Goal: Information Seeking & Learning: Find specific fact

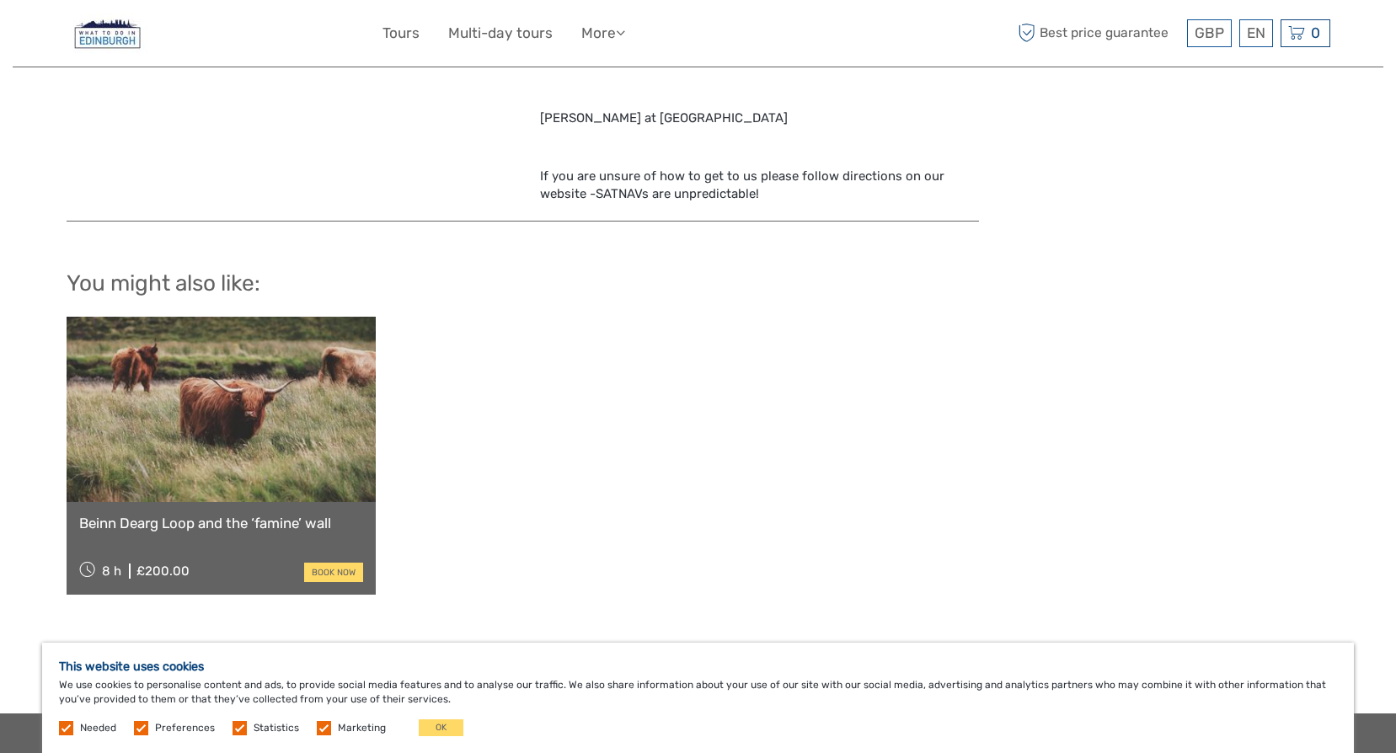
scroll to position [3117, 0]
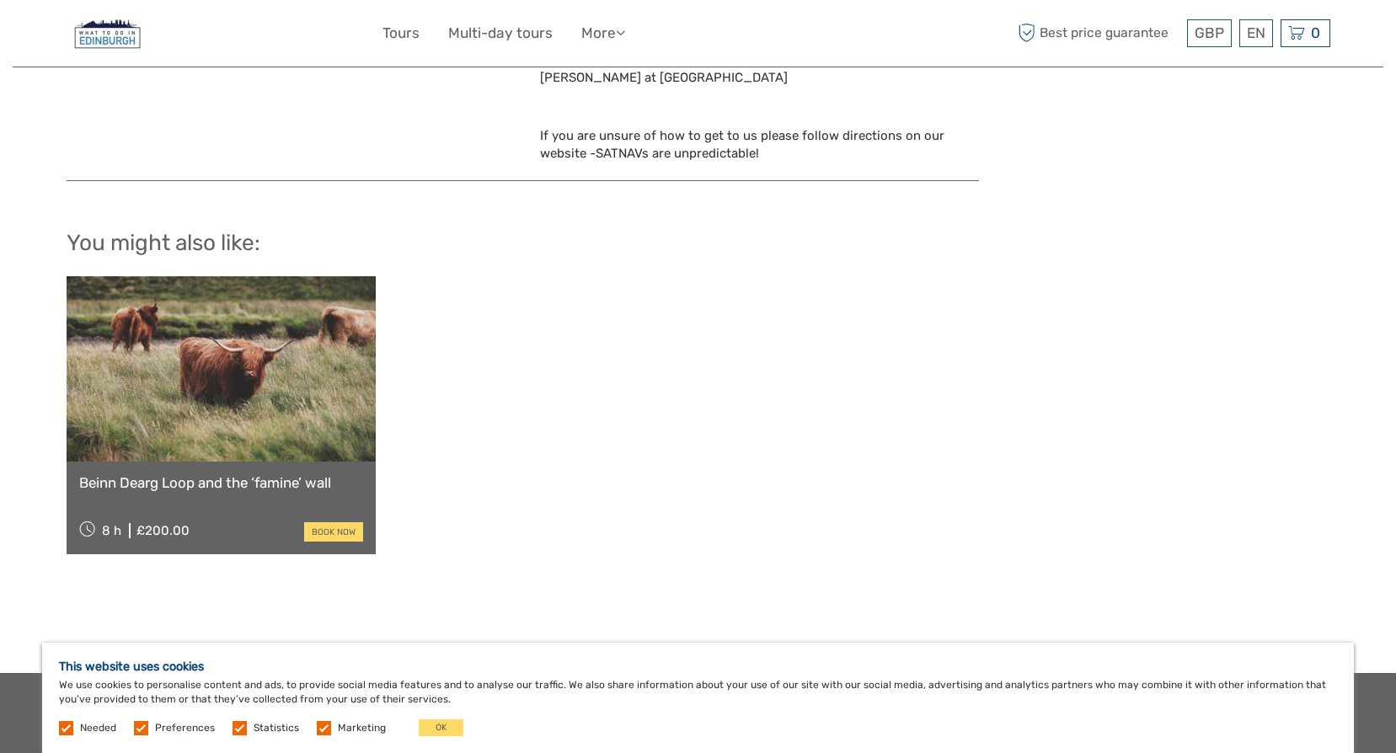
drag, startPoint x: 932, startPoint y: 322, endPoint x: 985, endPoint y: 356, distance: 63.3
click at [932, 322] on div "Beinn Dearg Loop and the ‘famine’ wall 8 h £200.00 book now" at bounding box center [699, 415] width 1264 height 278
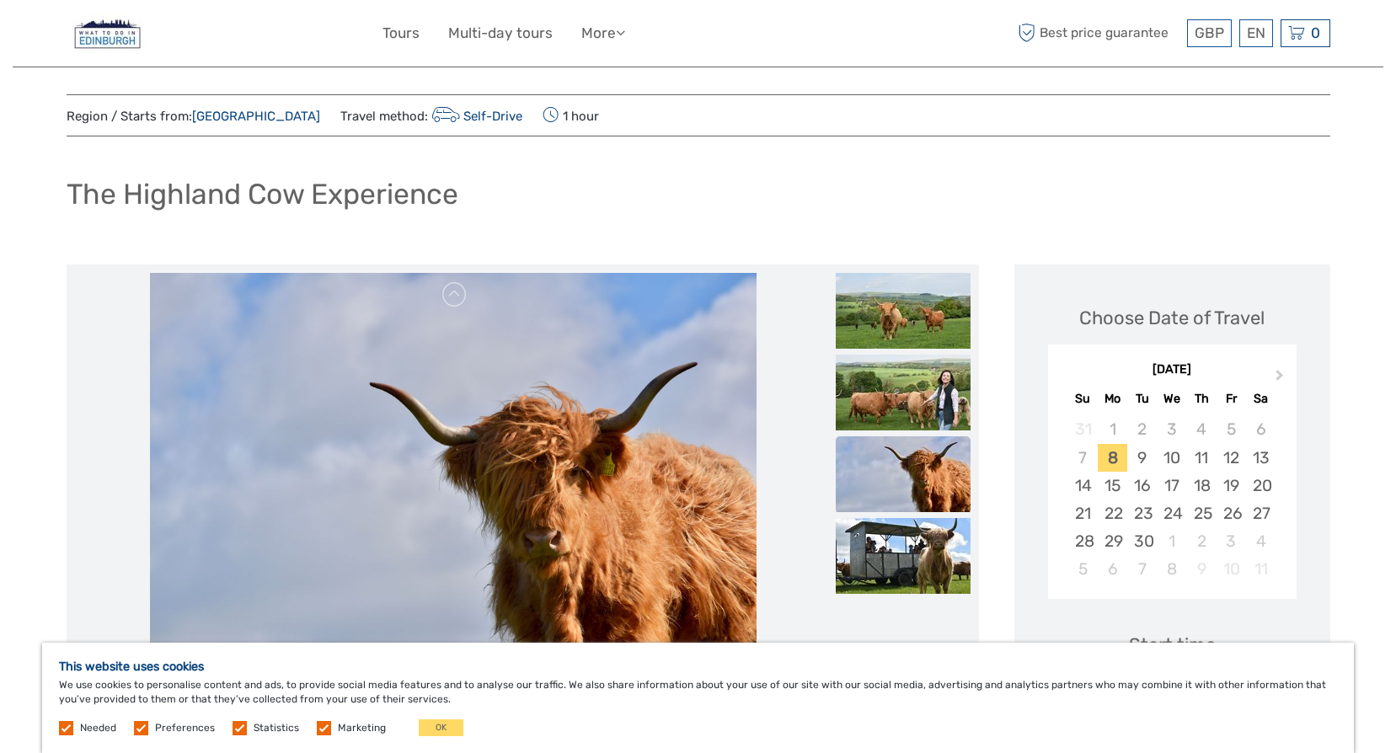
scroll to position [0, 0]
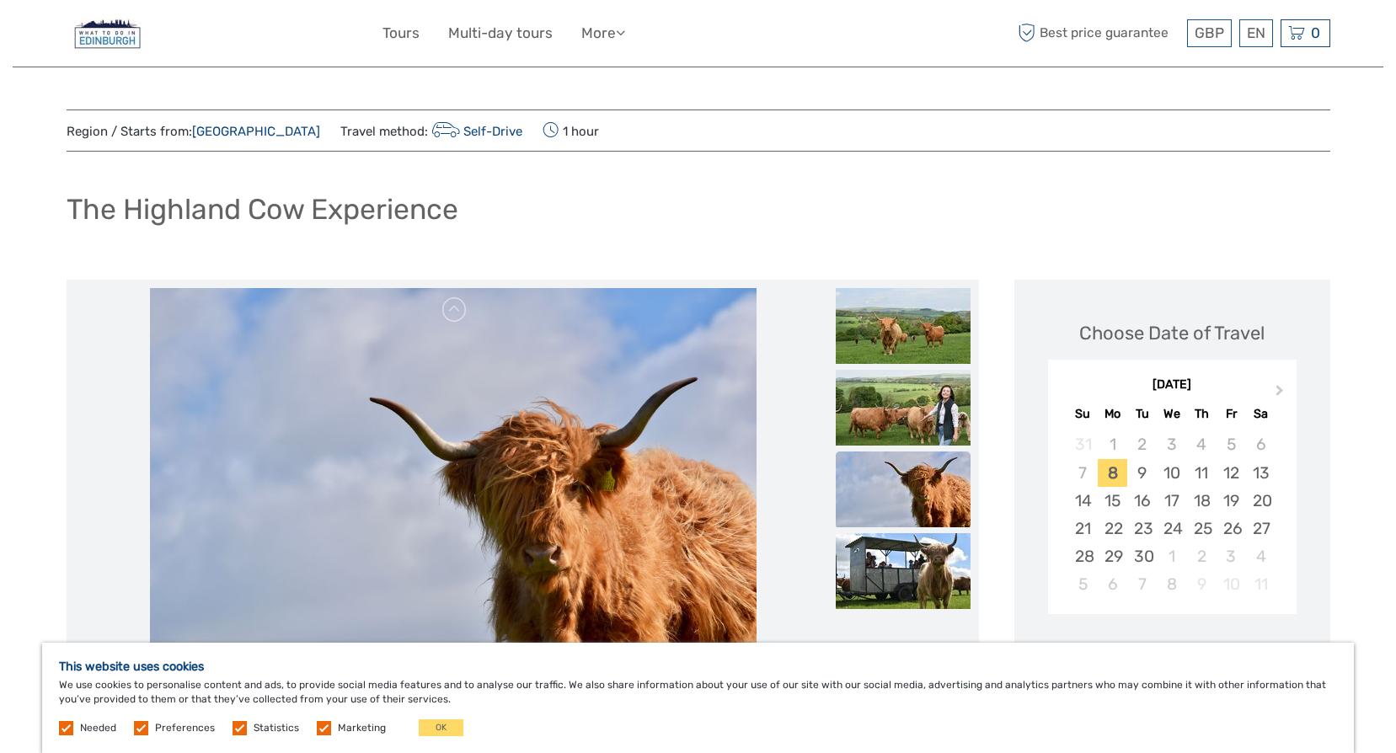
drag, startPoint x: 415, startPoint y: 133, endPoint x: 425, endPoint y: 142, distance: 13.2
click at [428, 133] on link "Self-Drive" at bounding box center [475, 131] width 95 height 15
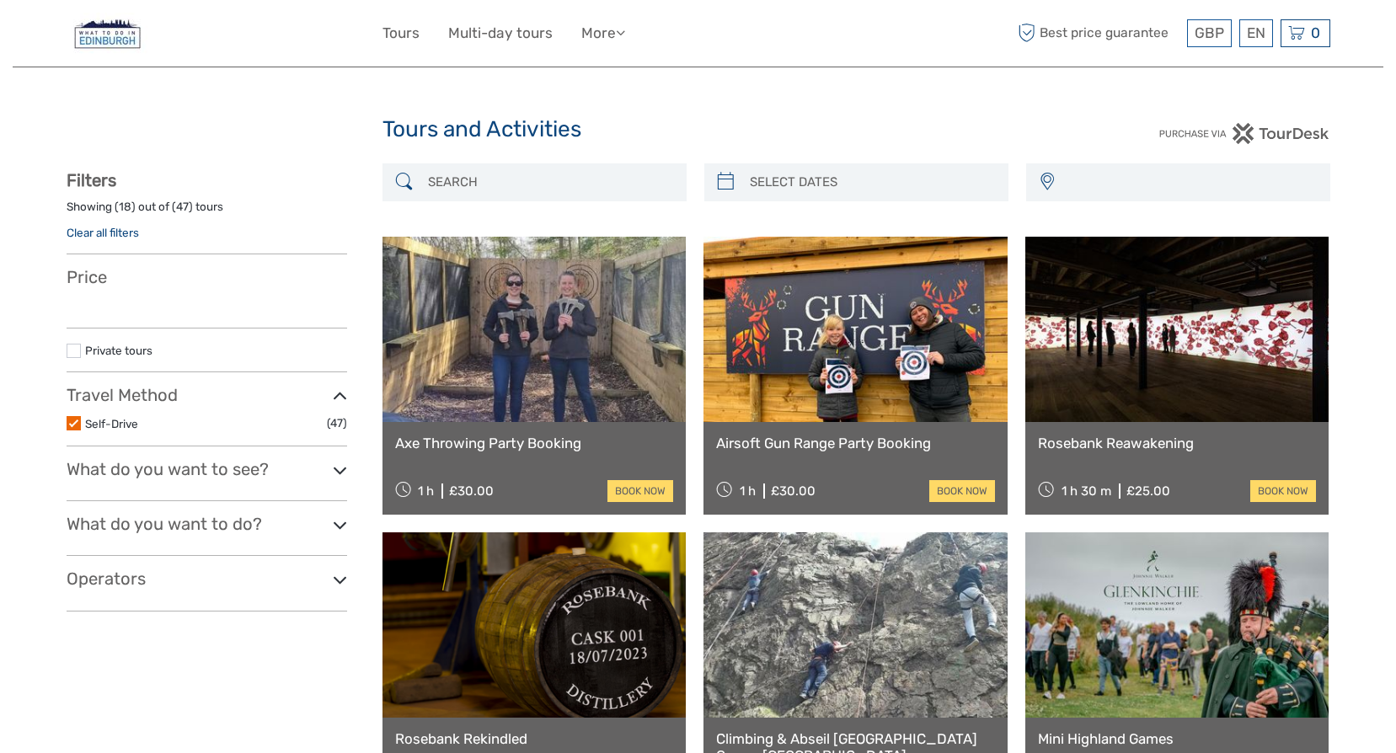
select select
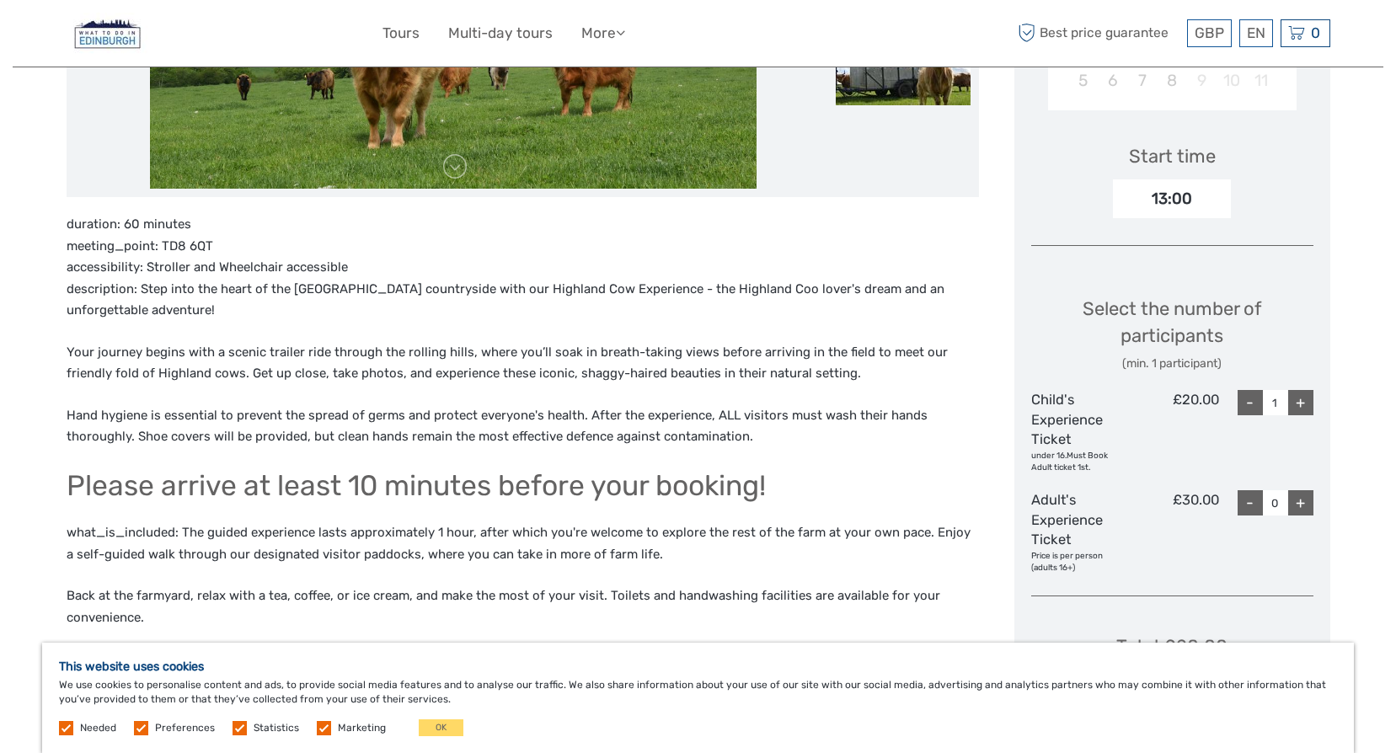
scroll to position [505, 0]
drag, startPoint x: 160, startPoint y: 243, endPoint x: 232, endPoint y: 242, distance: 71.6
click at [232, 242] on p "duration: 60 minutes meeting_point: TD8 6QT accessibility: Stroller and Wheelch…" at bounding box center [523, 266] width 912 height 108
copy p "TD8 6QT"
